Goal: Information Seeking & Learning: Learn about a topic

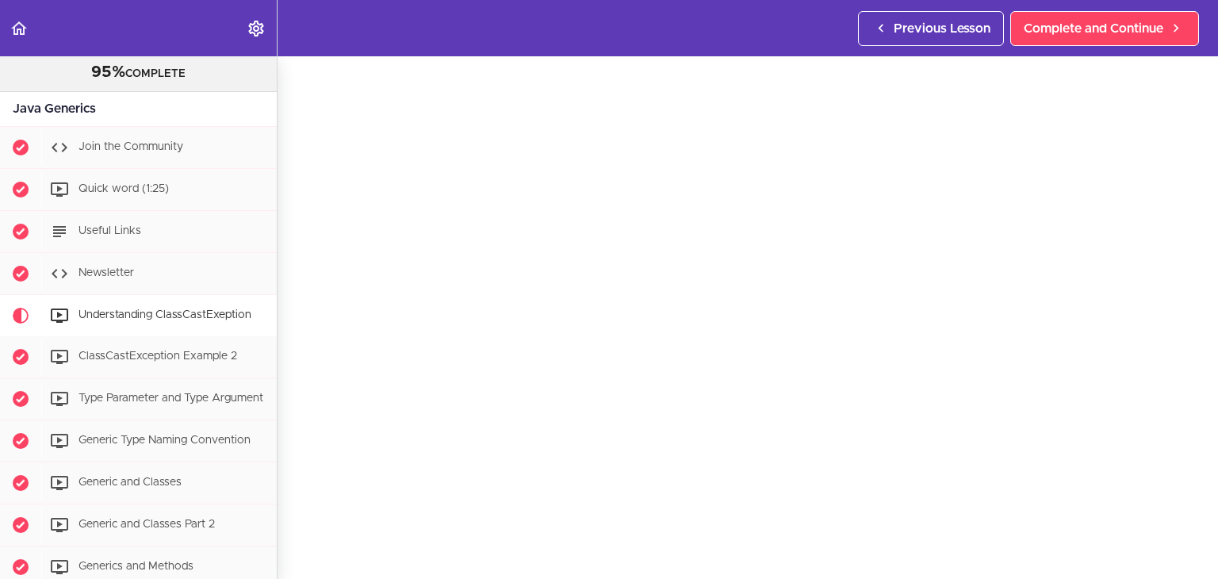
scroll to position [58, 0]
click at [160, 350] on span "ClassCastException Example 2" at bounding box center [158, 355] width 159 height 11
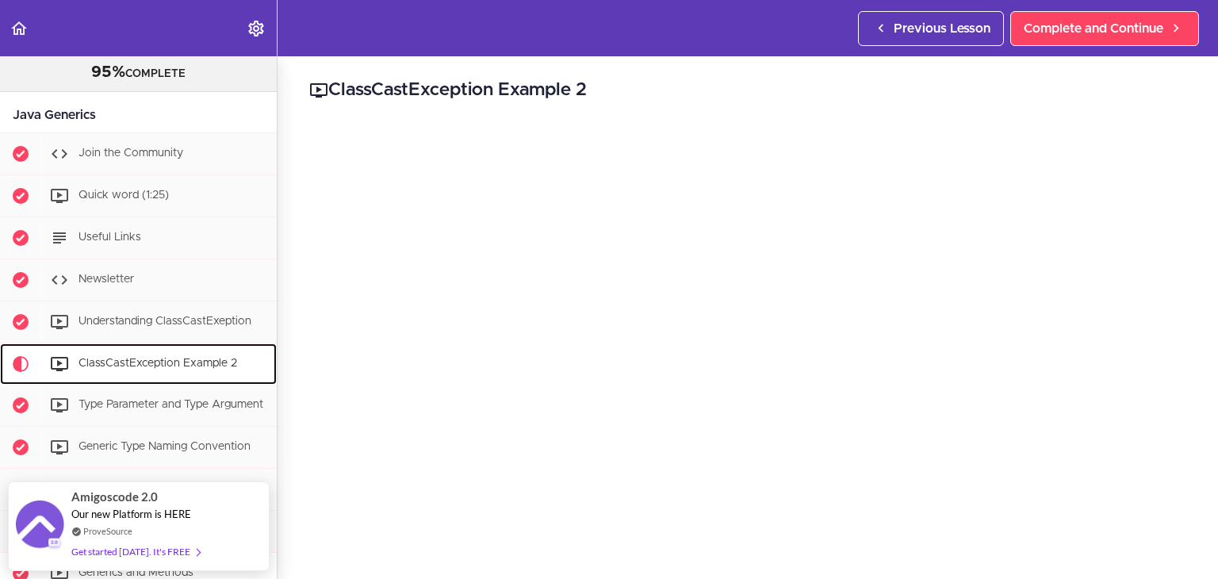
scroll to position [66, 0]
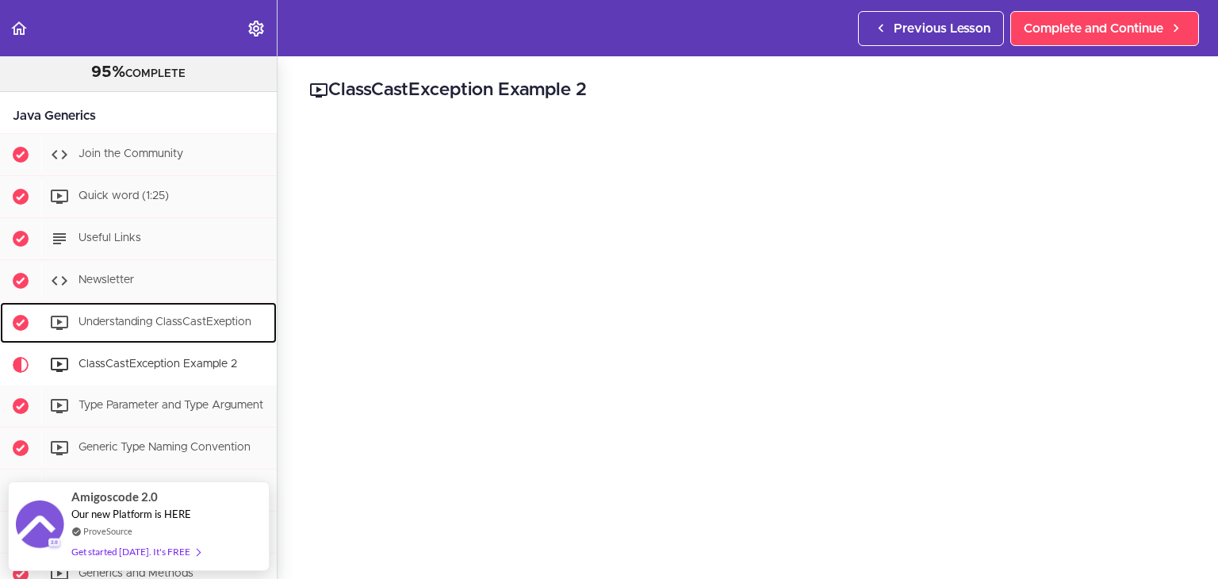
click at [175, 328] on div "Understanding ClassCastExeption" at bounding box center [159, 322] width 236 height 35
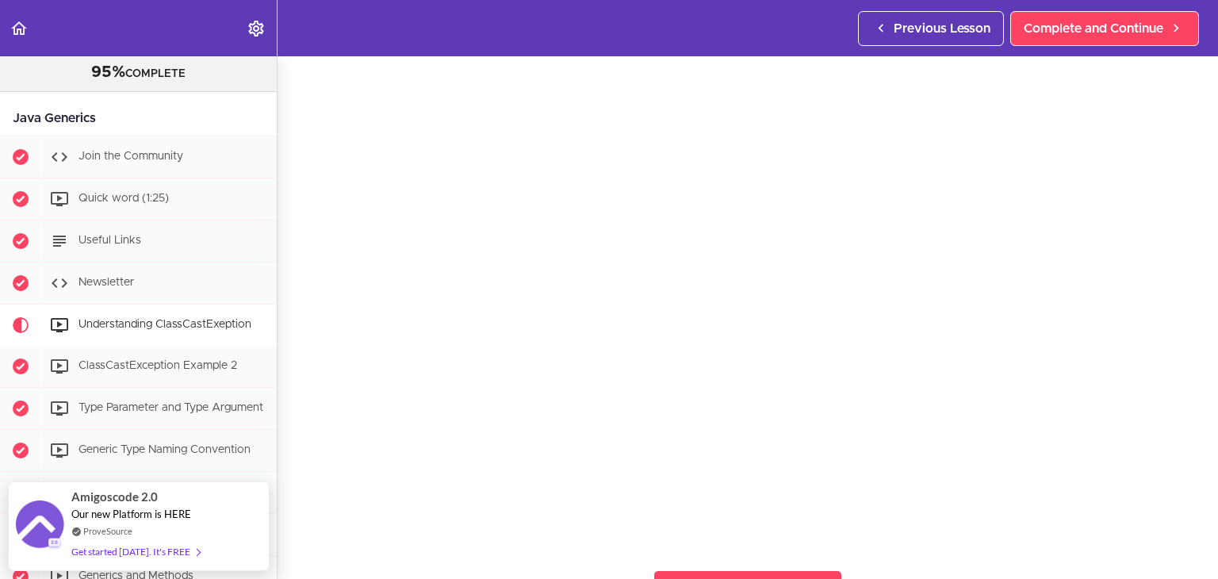
scroll to position [48, 0]
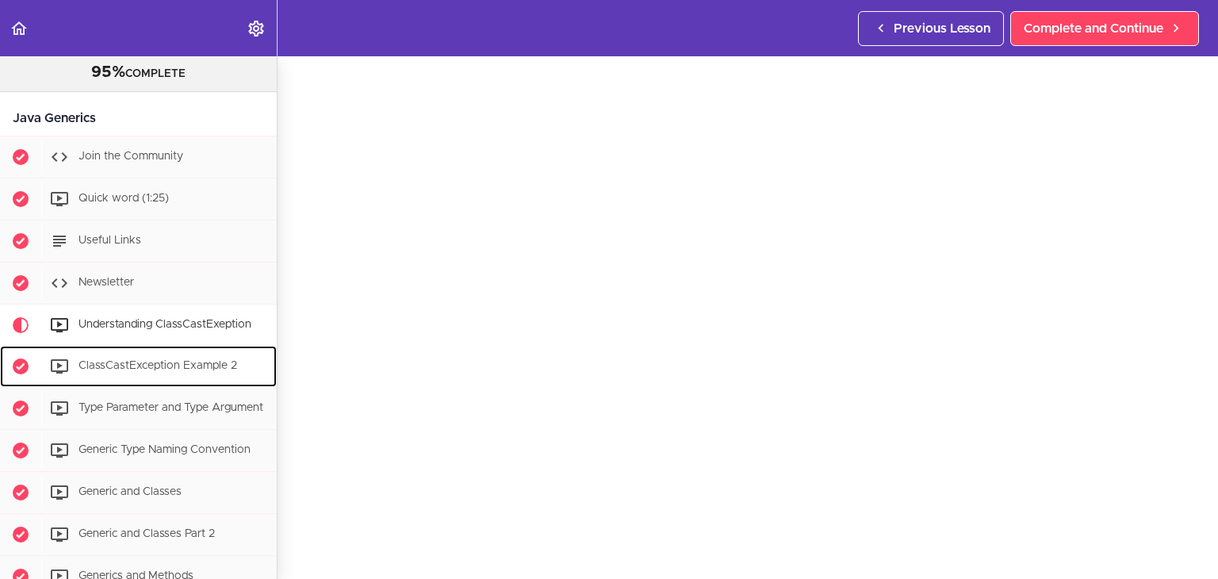
click at [161, 369] on span "ClassCastException Example 2" at bounding box center [158, 365] width 159 height 11
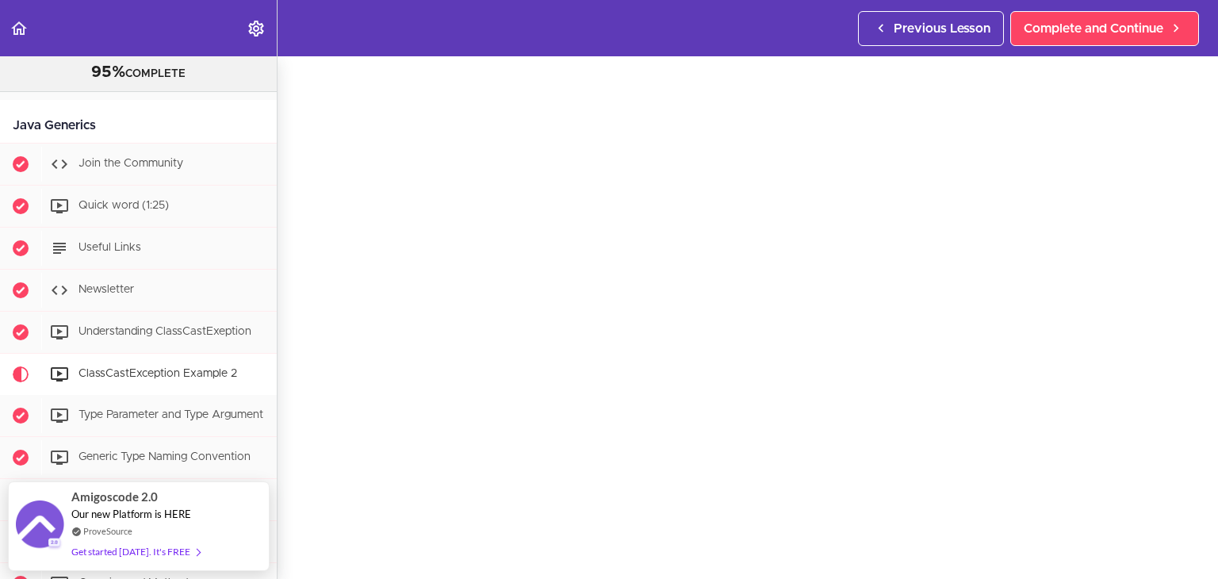
scroll to position [54, 0]
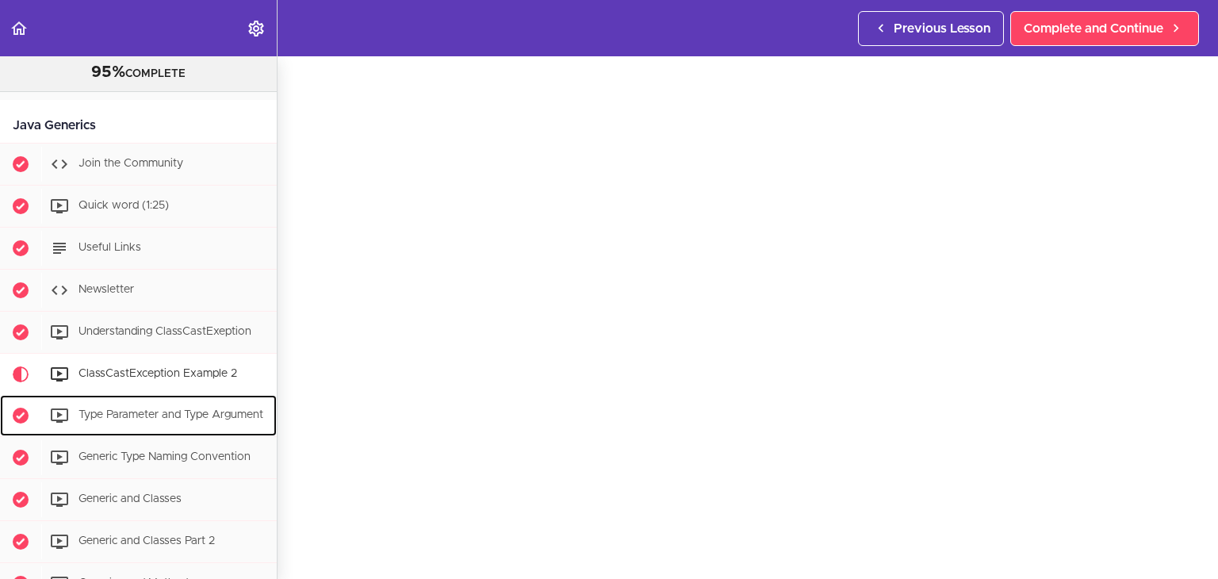
click at [209, 419] on div "Type Parameter and Type Argument" at bounding box center [159, 415] width 236 height 35
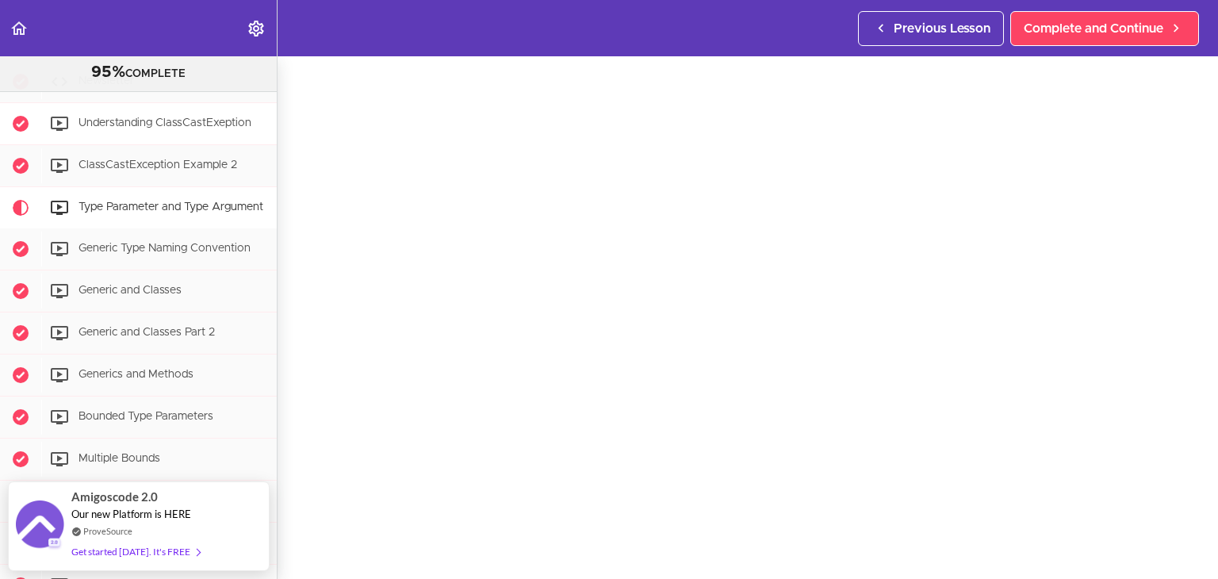
scroll to position [257, 0]
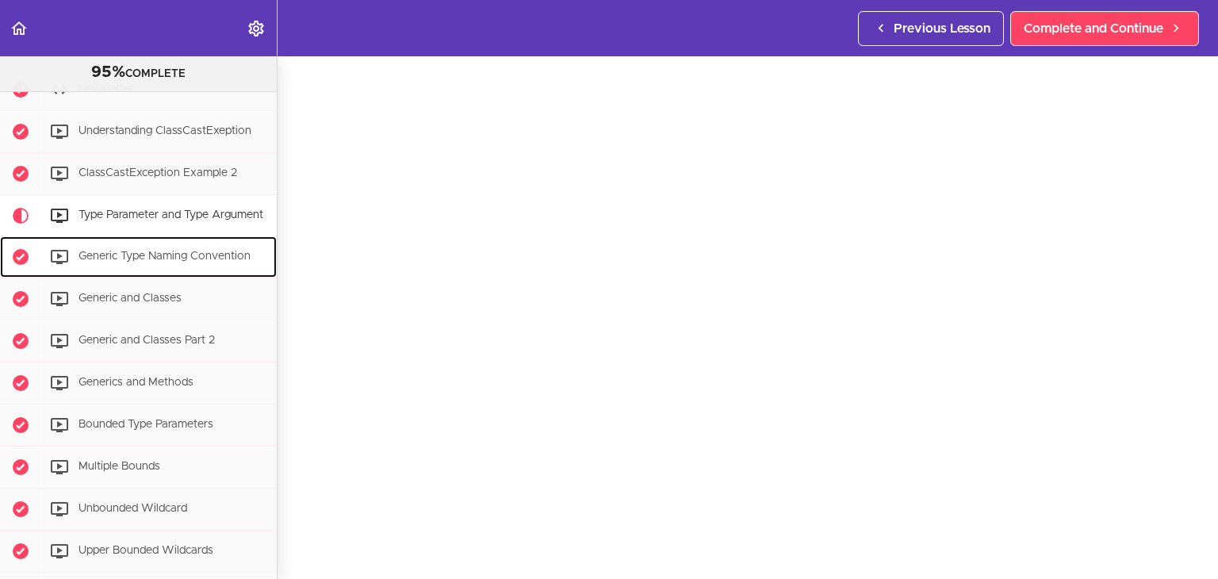
click at [145, 274] on div "Generic Type Naming Convention" at bounding box center [159, 256] width 236 height 35
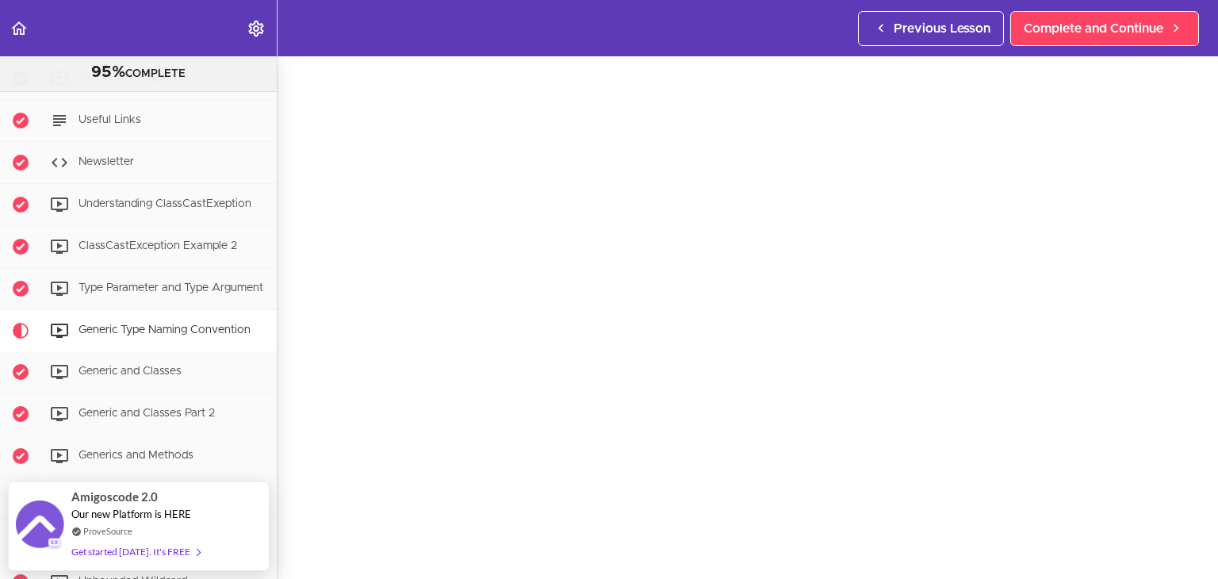
scroll to position [46, 0]
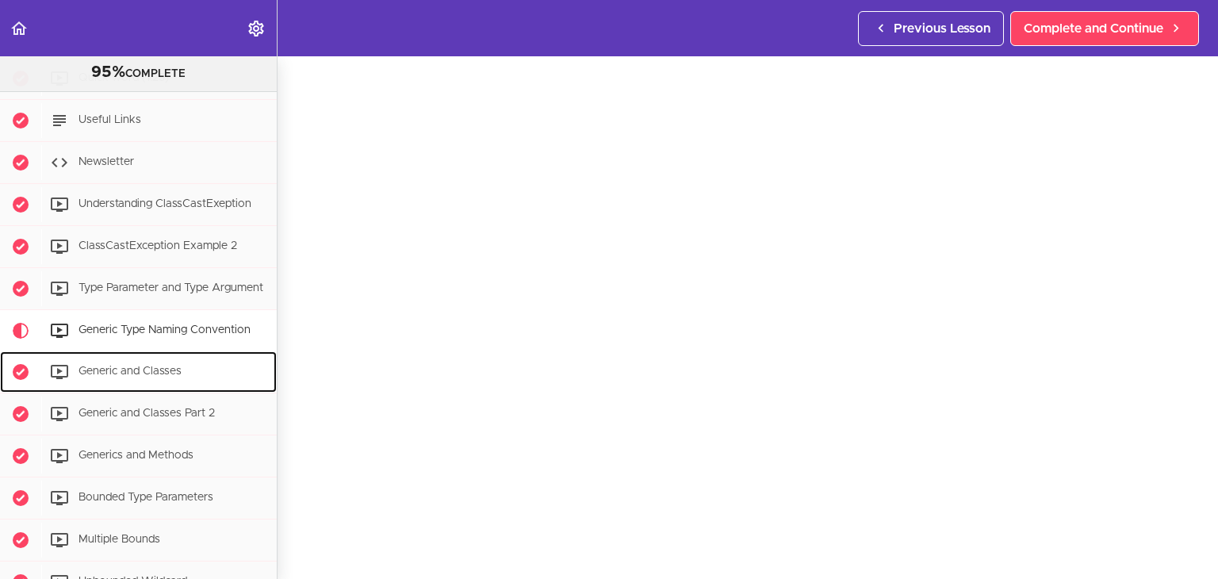
click at [197, 383] on div "Generic and Classes" at bounding box center [159, 371] width 236 height 35
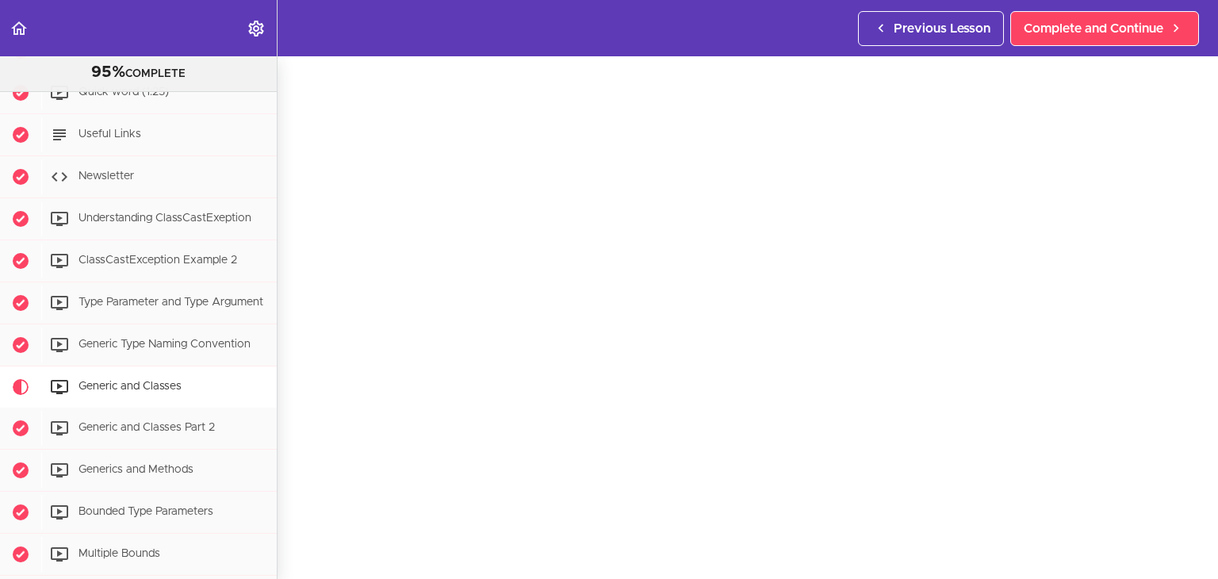
scroll to position [171, 0]
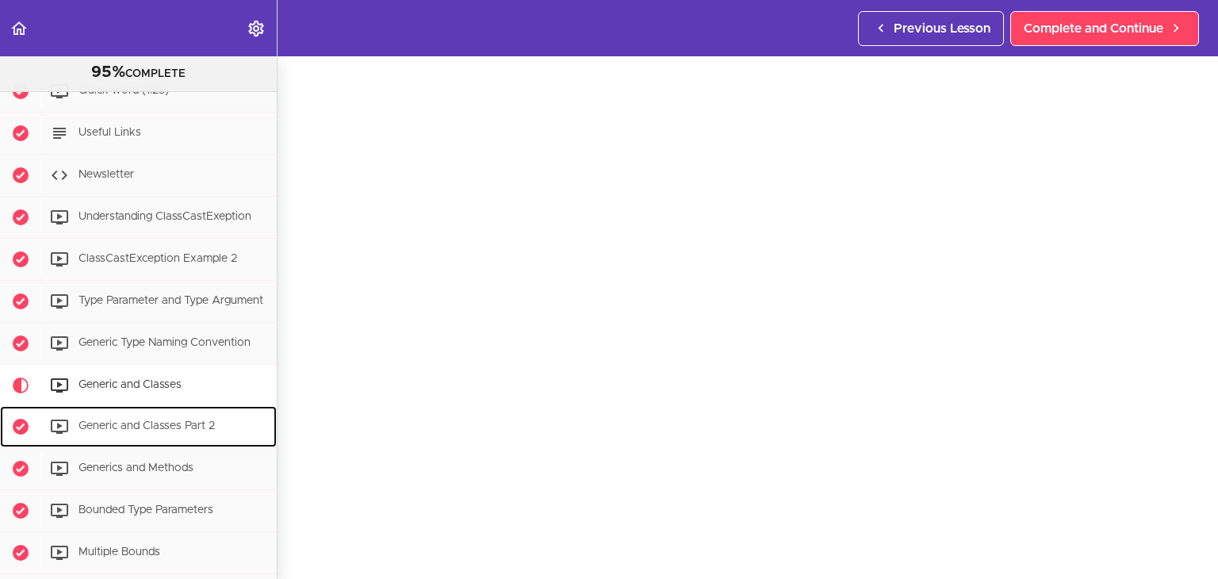
click at [161, 431] on span "Generic and Classes Part 2" at bounding box center [147, 425] width 136 height 11
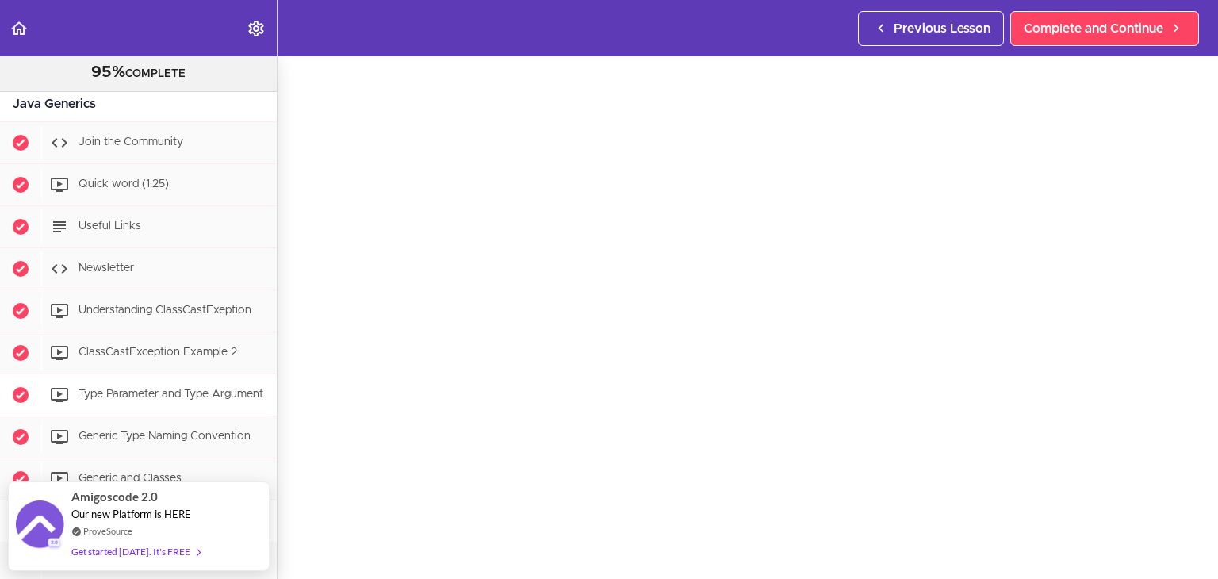
scroll to position [75, 0]
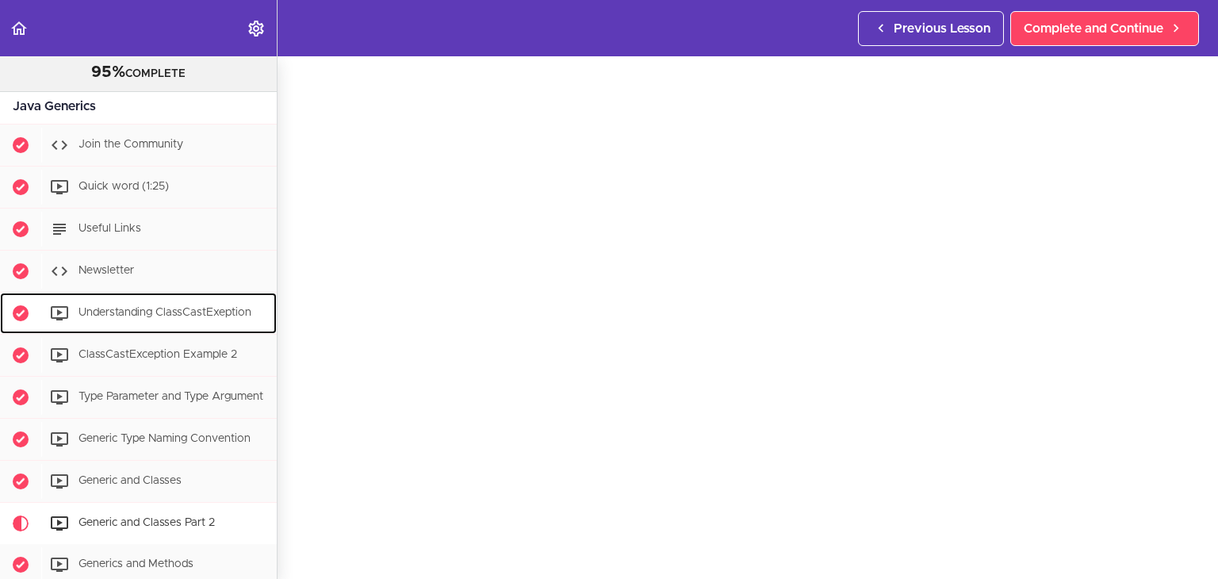
click at [158, 296] on div "Understanding ClassCastExeption" at bounding box center [159, 313] width 236 height 35
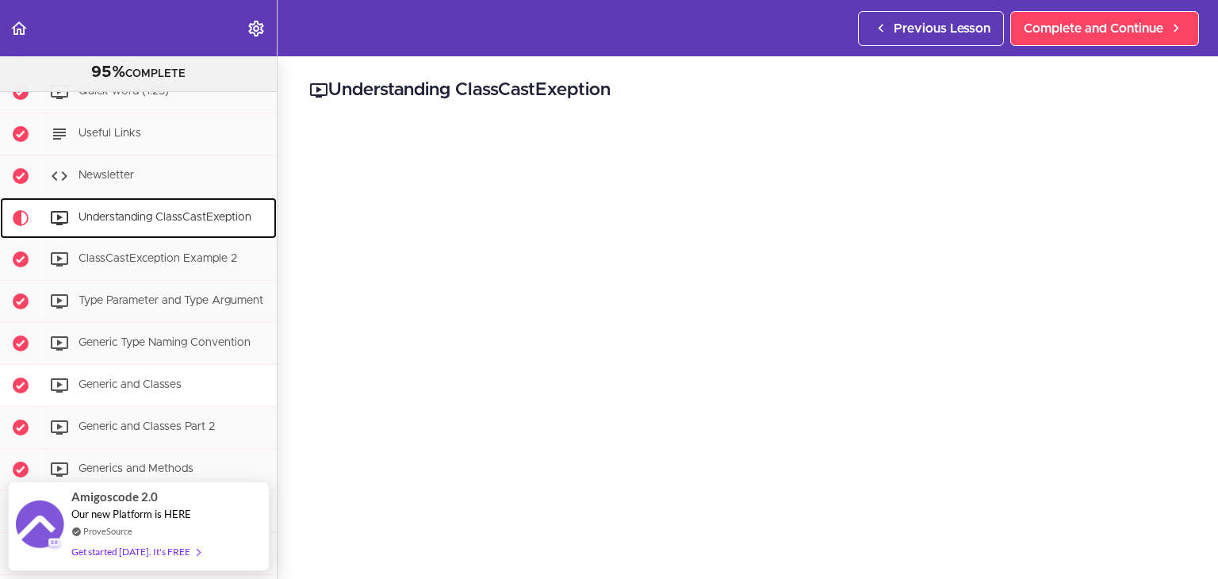
scroll to position [173, 0]
